Goal: Task Accomplishment & Management: Manage account settings

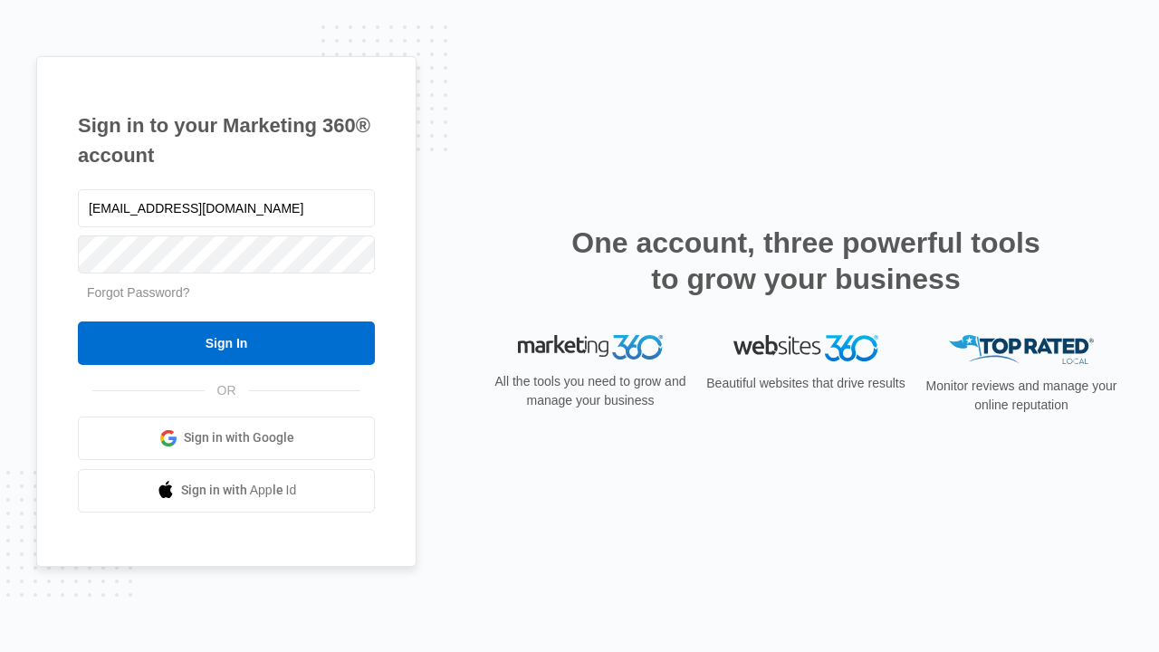
type input "[EMAIL_ADDRESS][DOMAIN_NAME]"
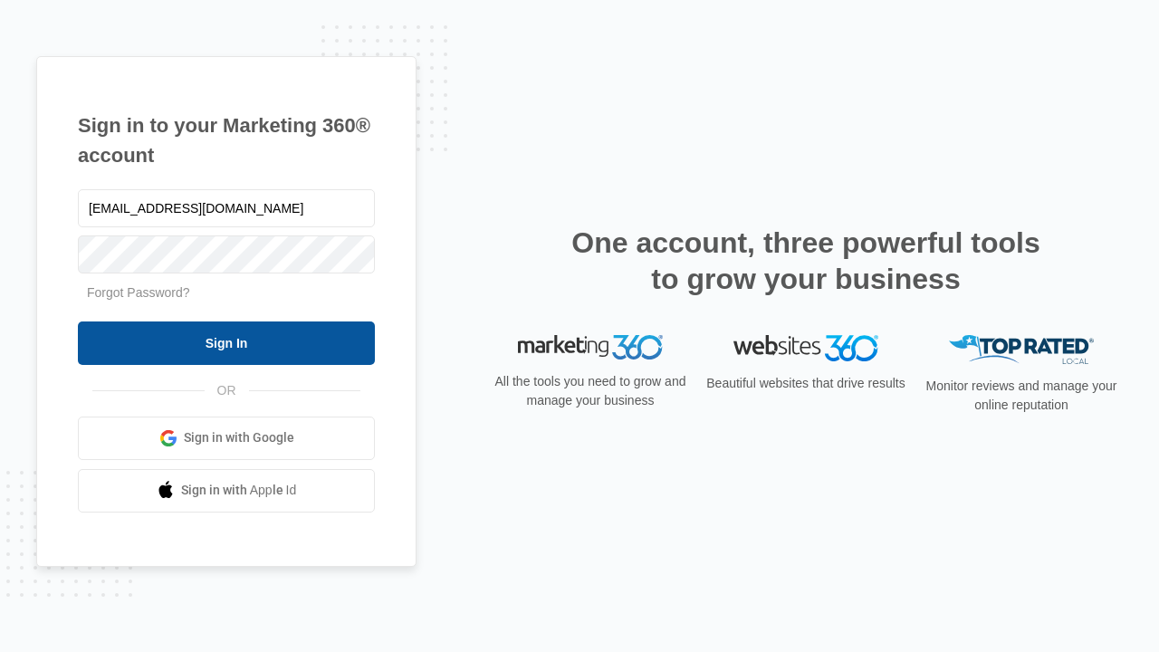
click at [226, 342] on input "Sign In" at bounding box center [226, 343] width 297 height 43
